Goal: Transaction & Acquisition: Book appointment/travel/reservation

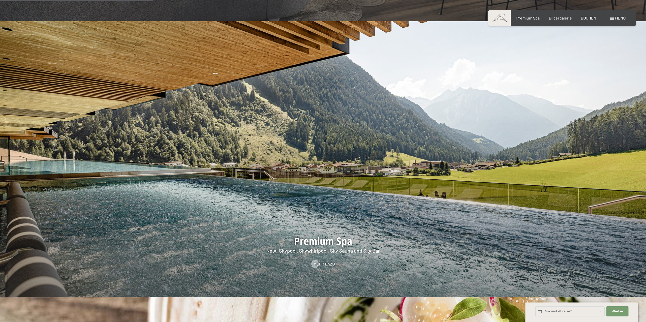
scroll to position [939, 0]
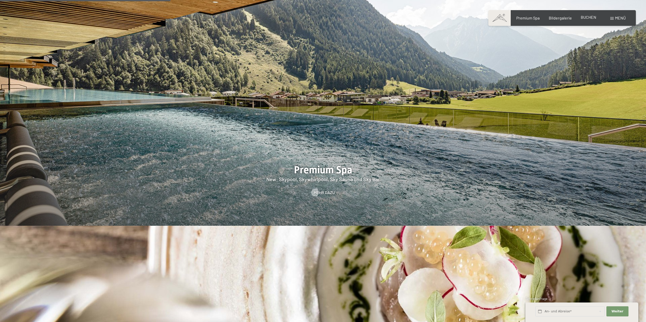
click at [587, 19] on span "BUCHEN" at bounding box center [588, 17] width 15 height 5
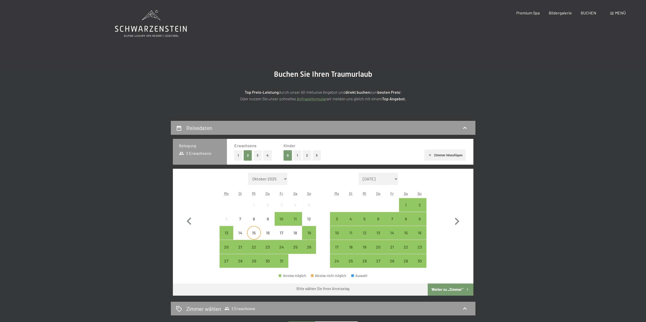
click at [257, 231] on div "15" at bounding box center [253, 237] width 13 height 13
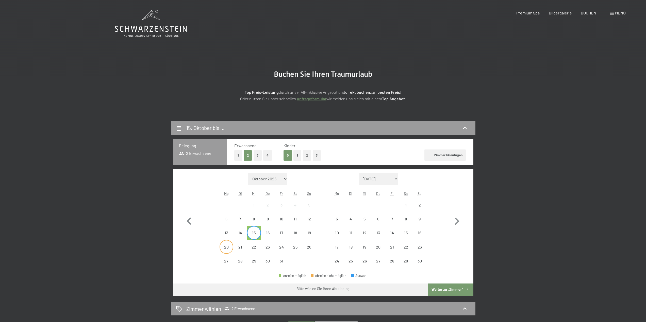
click at [229, 248] on div "20" at bounding box center [226, 251] width 13 height 13
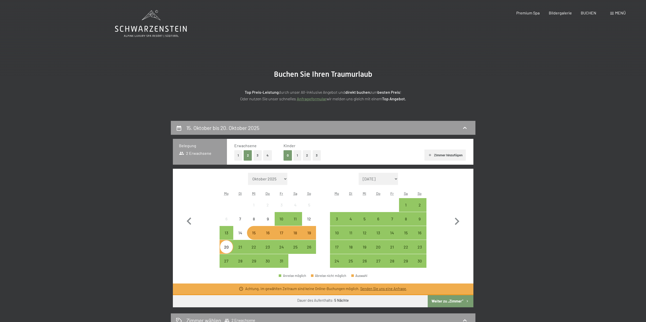
click at [255, 234] on div "15" at bounding box center [253, 237] width 13 height 13
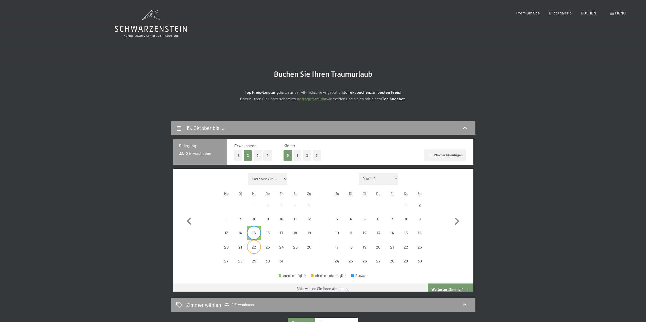
click at [256, 252] on div "22" at bounding box center [253, 251] width 13 height 13
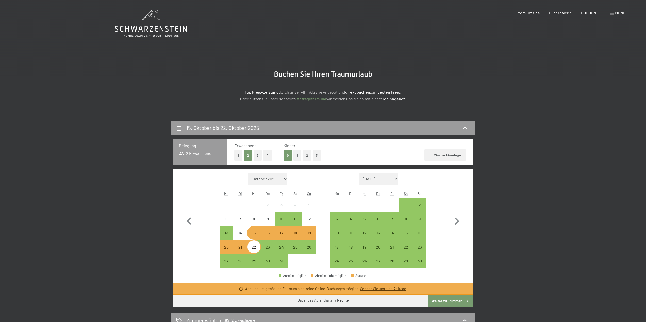
click at [294, 236] on div "18" at bounding box center [295, 237] width 13 height 13
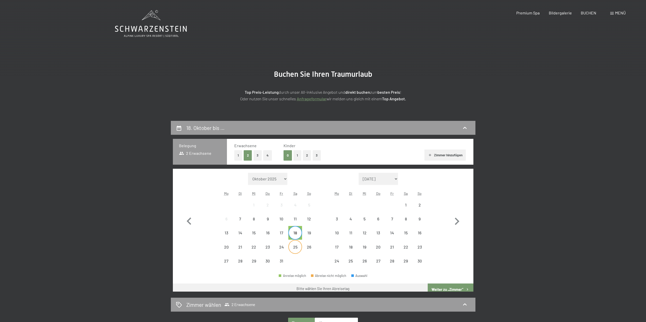
click at [294, 249] on div "25" at bounding box center [295, 251] width 13 height 13
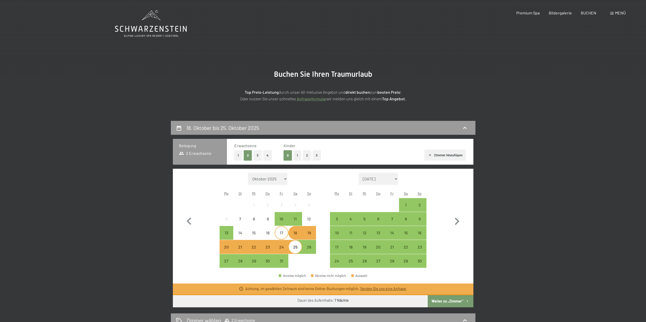
click at [276, 234] on div "17" at bounding box center [281, 237] width 13 height 13
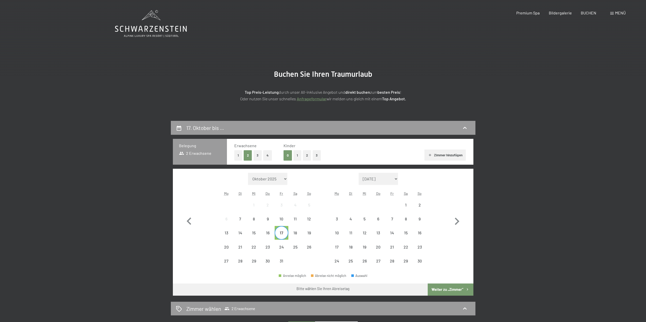
click at [283, 234] on div "17" at bounding box center [281, 237] width 13 height 13
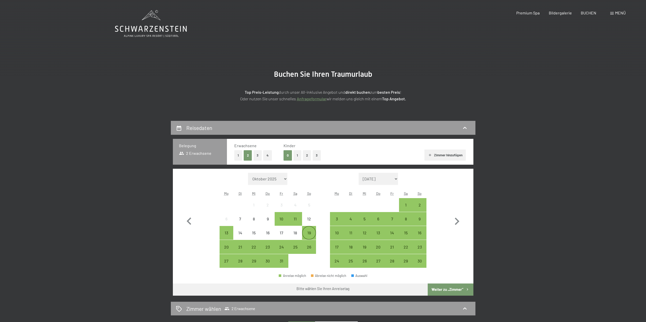
click at [313, 235] on div "19" at bounding box center [308, 237] width 13 height 13
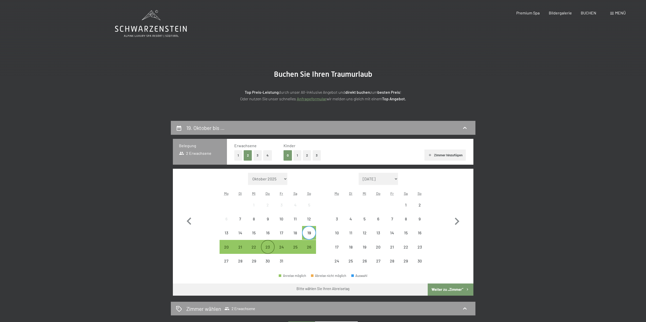
click at [267, 245] on div "23" at bounding box center [267, 251] width 13 height 13
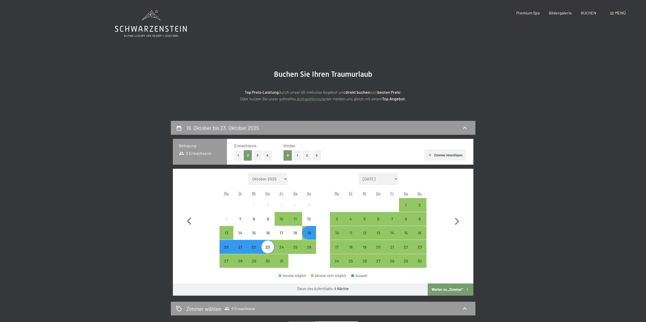
click at [305, 234] on div "19" at bounding box center [308, 237] width 13 height 13
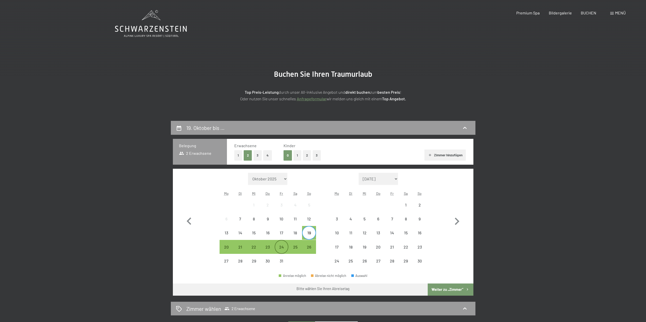
click at [283, 246] on div "24" at bounding box center [281, 251] width 13 height 13
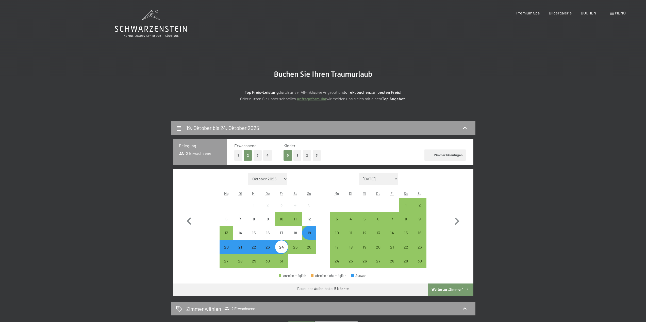
click at [446, 293] on button "Weiter zu „Zimmer“" at bounding box center [450, 290] width 45 height 12
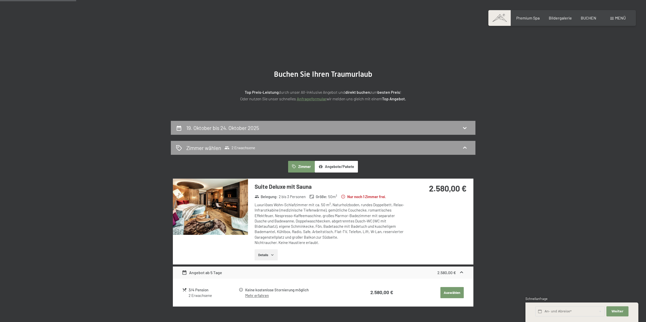
scroll to position [121, 0]
